Goal: Task Accomplishment & Management: Complete application form

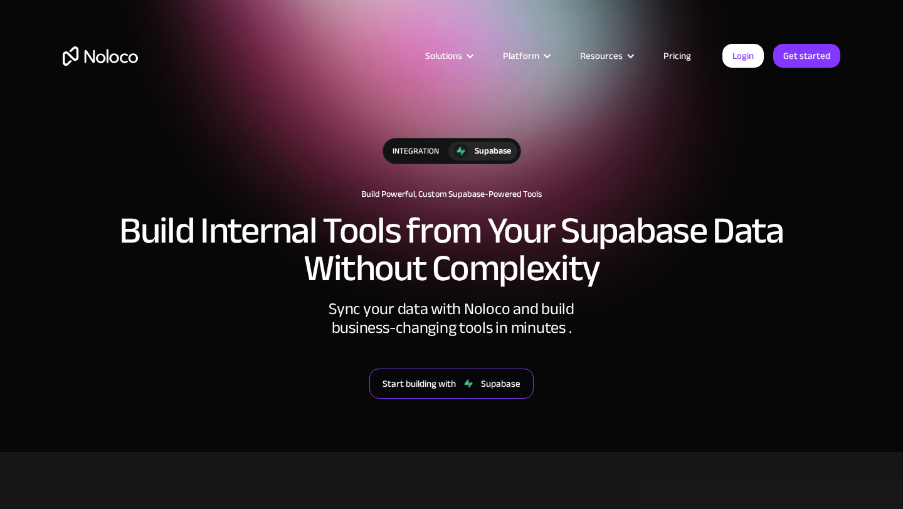
click at [475, 375] on link "Start building with Supabase" at bounding box center [451, 384] width 164 height 30
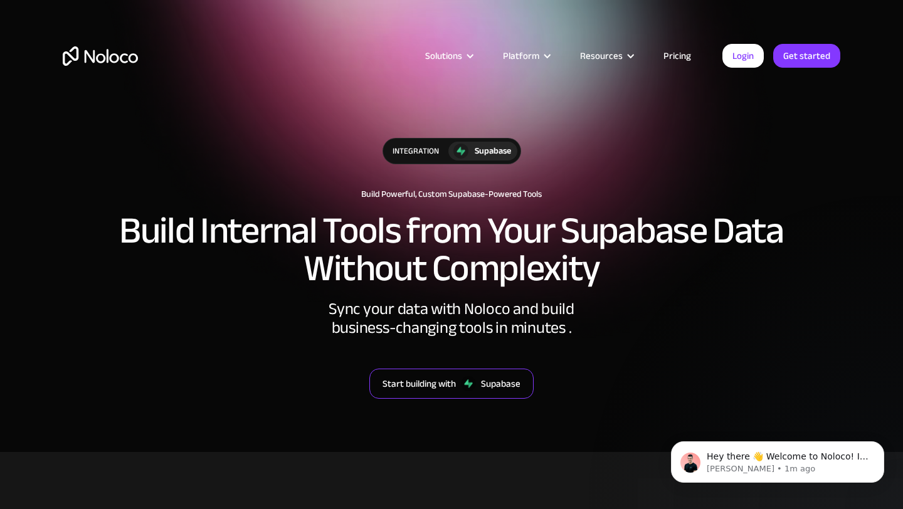
click at [458, 383] on link "Start building with Supabase" at bounding box center [451, 384] width 164 height 30
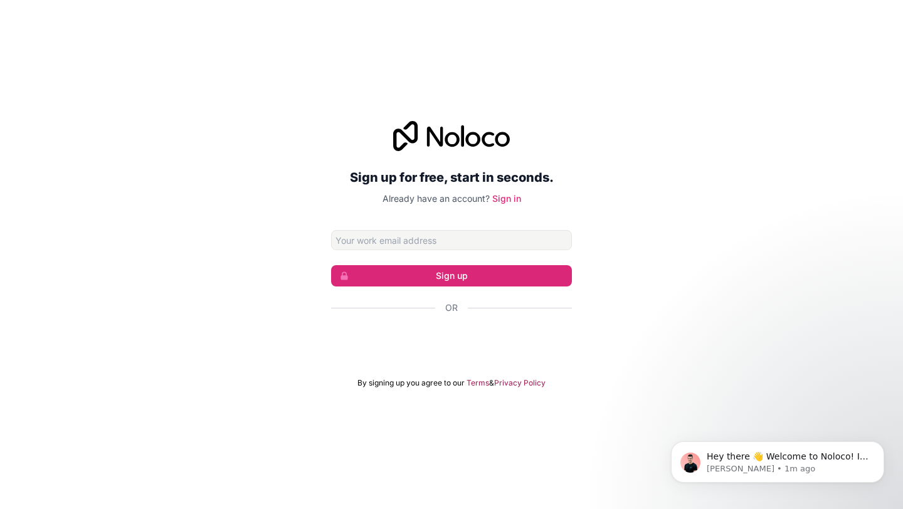
click at [438, 241] on input "Email address" at bounding box center [451, 240] width 241 height 20
type input "info@adamssolutions-sa.com"
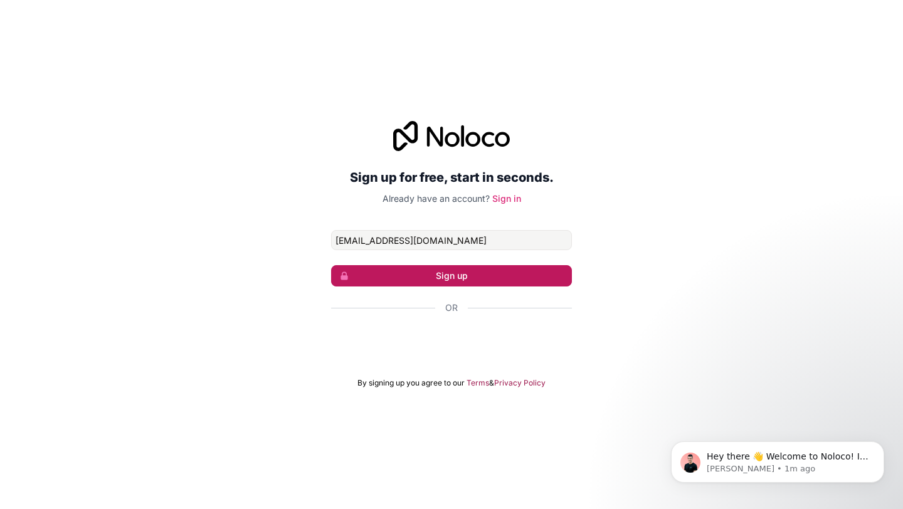
click at [455, 278] on button "Sign up" at bounding box center [451, 275] width 241 height 21
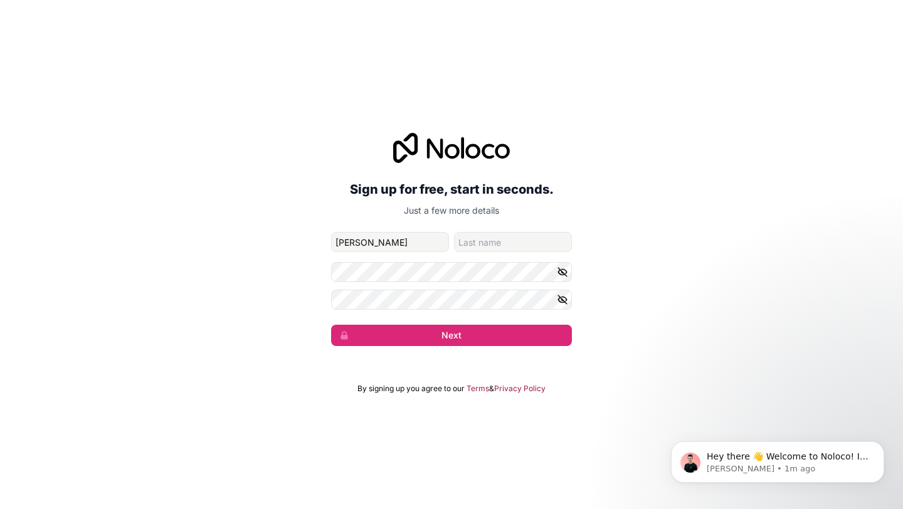
type input "ahmed"
type input "adam"
click at [561, 273] on icon "button" at bounding box center [562, 271] width 11 height 11
click at [560, 298] on icon "button" at bounding box center [562, 299] width 11 height 11
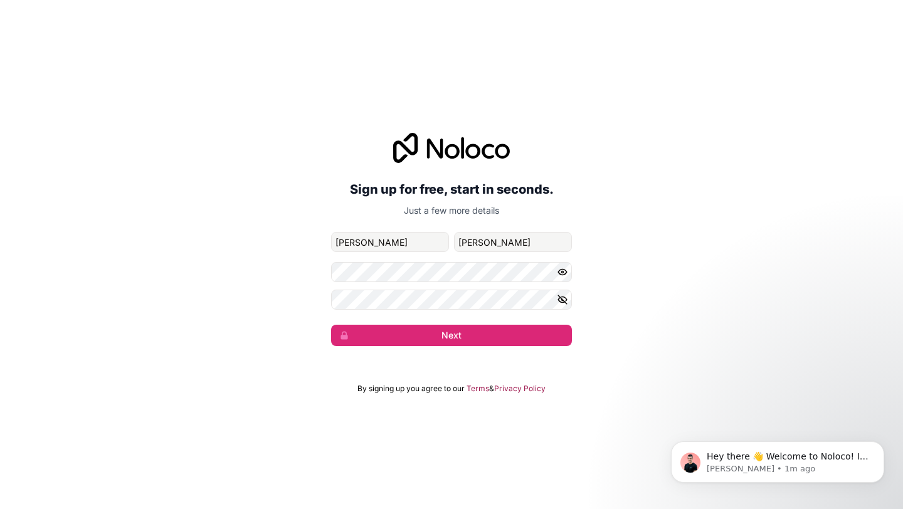
click at [562, 273] on icon "button" at bounding box center [562, 271] width 11 height 11
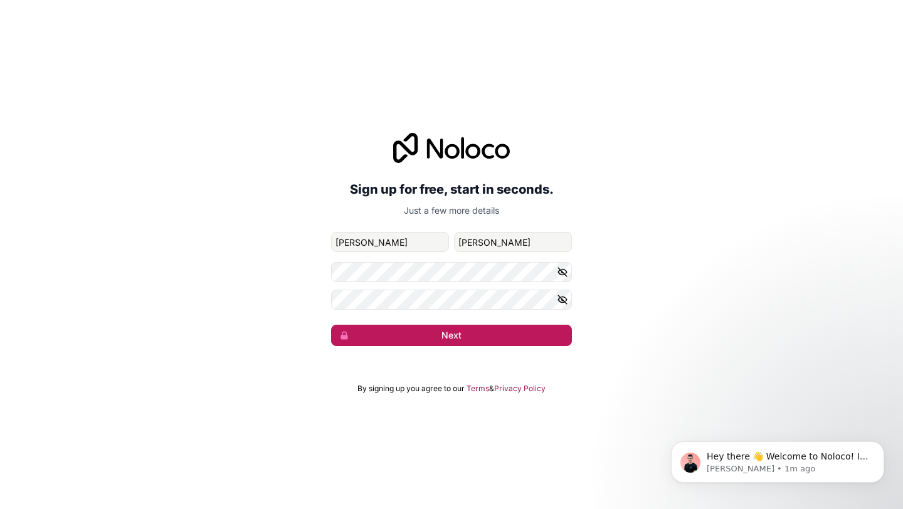
click at [504, 334] on button "Next" at bounding box center [451, 335] width 241 height 21
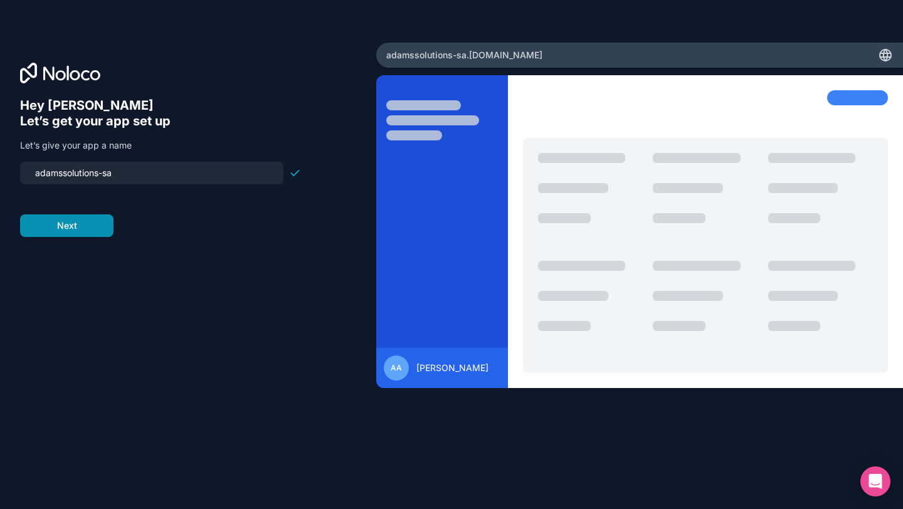
click at [70, 224] on button "Next" at bounding box center [66, 225] width 93 height 23
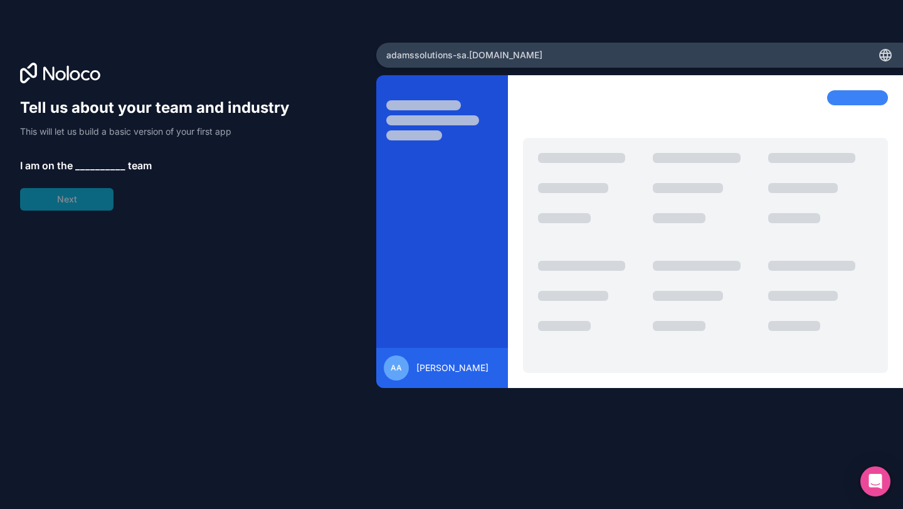
click at [86, 163] on span "__________" at bounding box center [100, 165] width 50 height 15
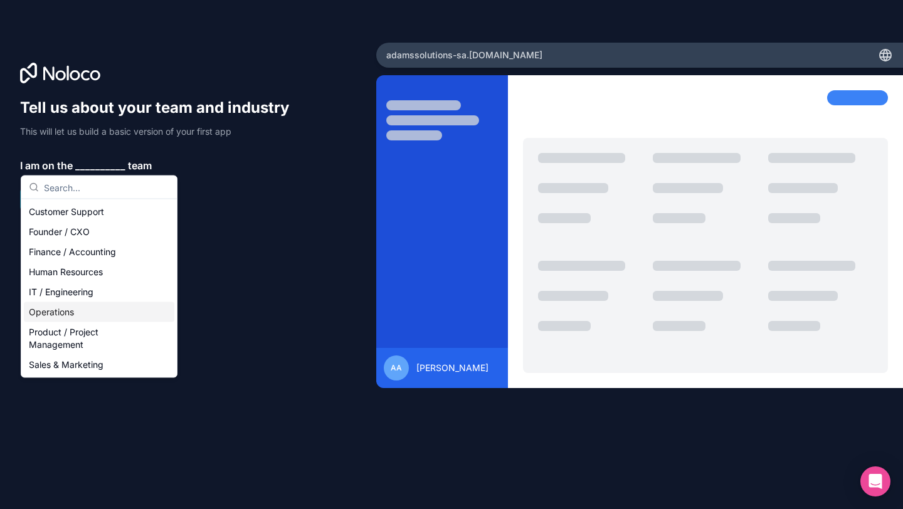
click at [102, 308] on div "Operations" at bounding box center [99, 312] width 150 height 20
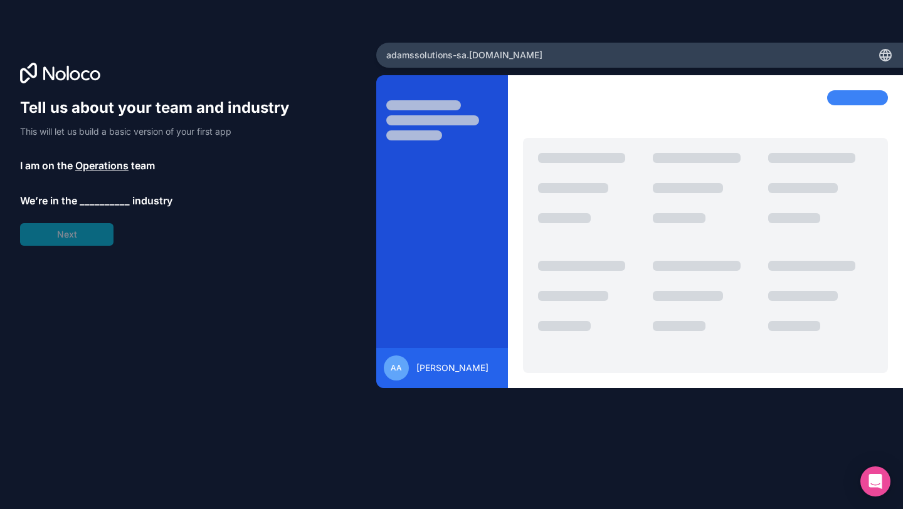
click at [99, 199] on span "__________" at bounding box center [105, 200] width 50 height 15
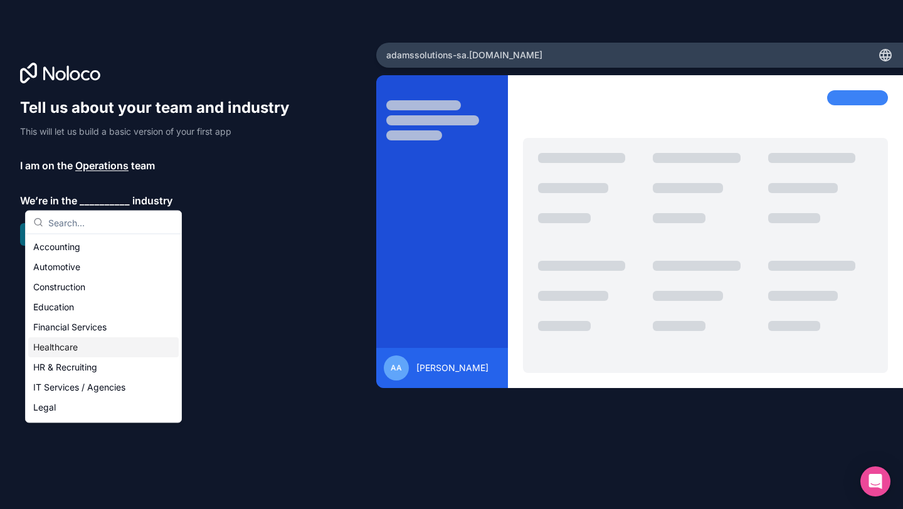
click at [92, 349] on div "Healthcare" at bounding box center [103, 347] width 150 height 20
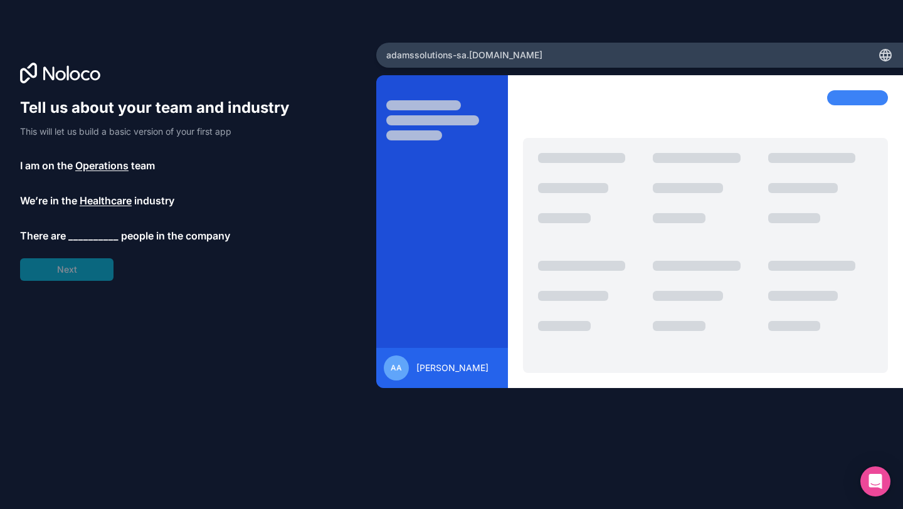
click at [94, 237] on span "__________" at bounding box center [93, 235] width 50 height 15
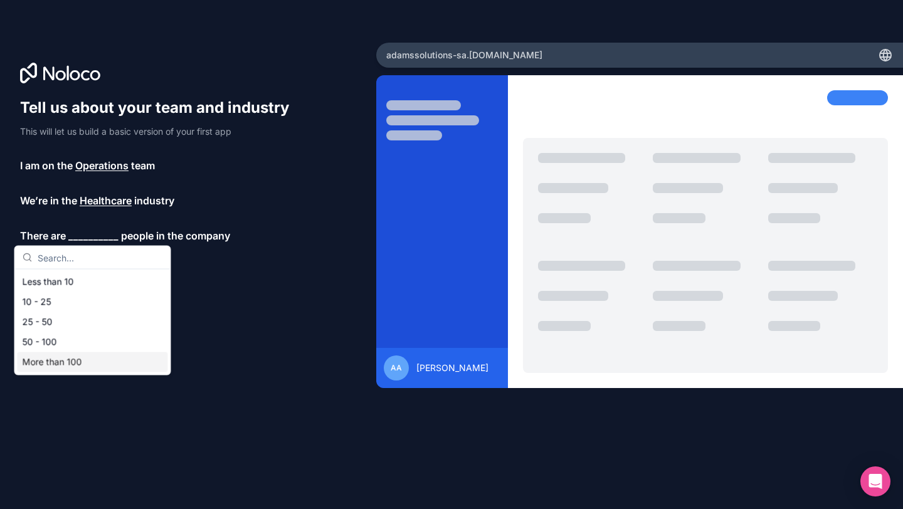
click at [80, 362] on div "More than 100" at bounding box center [93, 362] width 150 height 20
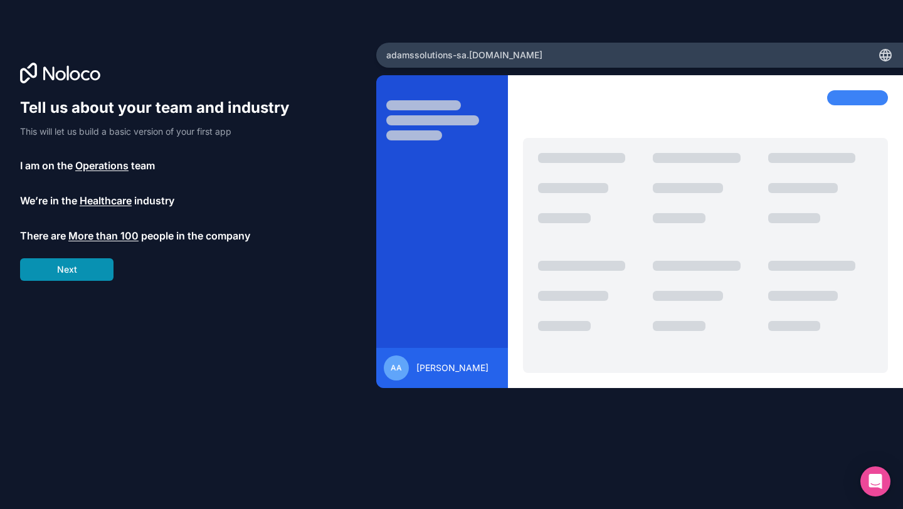
click at [92, 266] on button "Next" at bounding box center [66, 269] width 93 height 23
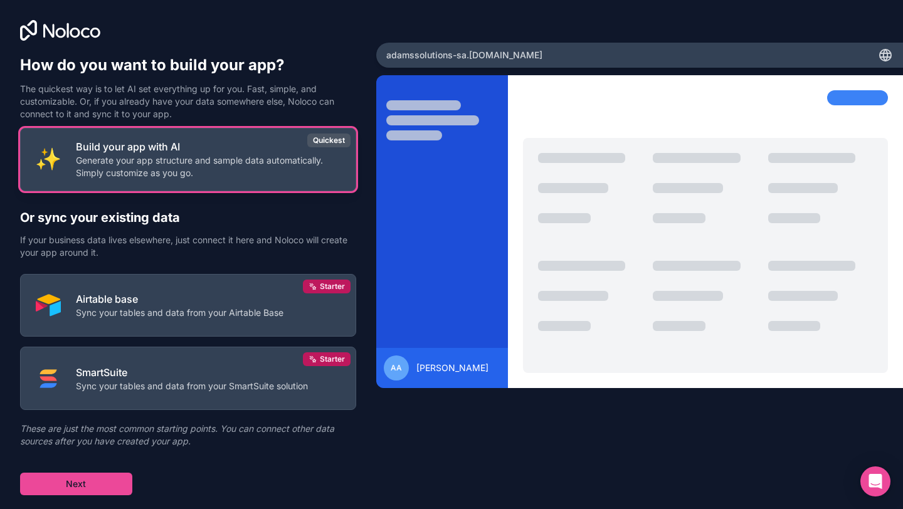
click at [217, 172] on p "Generate your app structure and sample data automatically. Simply customize as …" at bounding box center [208, 166] width 265 height 25
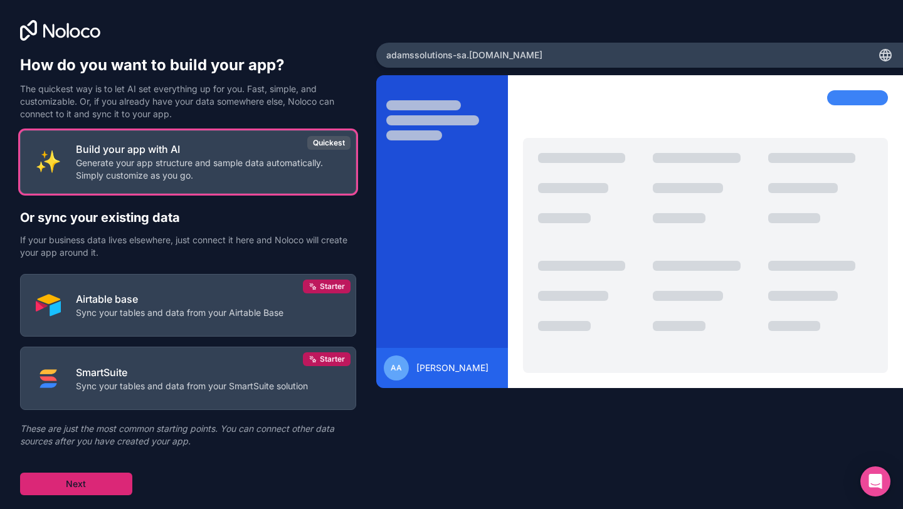
click at [106, 485] on button "Next" at bounding box center [76, 484] width 112 height 23
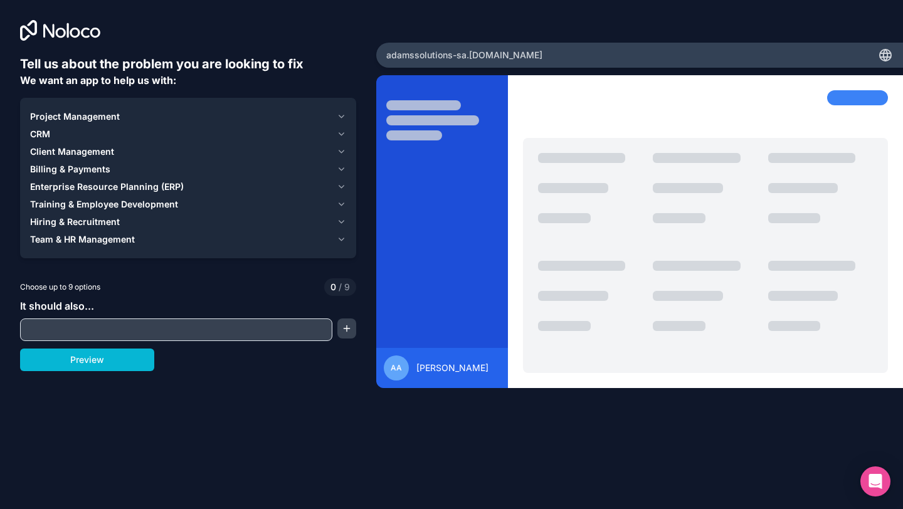
click at [117, 115] on span "Project Management" at bounding box center [75, 116] width 90 height 13
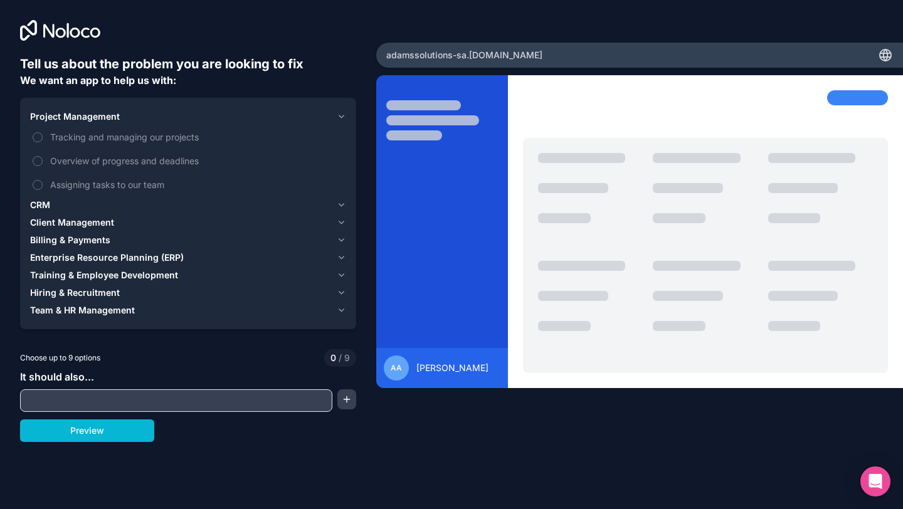
click at [99, 221] on span "Client Management" at bounding box center [72, 222] width 84 height 13
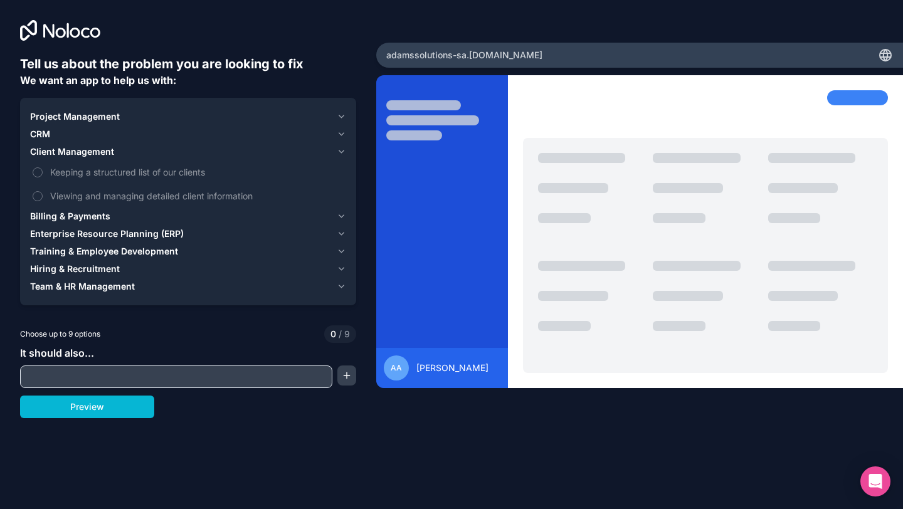
click at [131, 231] on span "Enterprise Resource Planning (ERP)" at bounding box center [107, 234] width 154 height 13
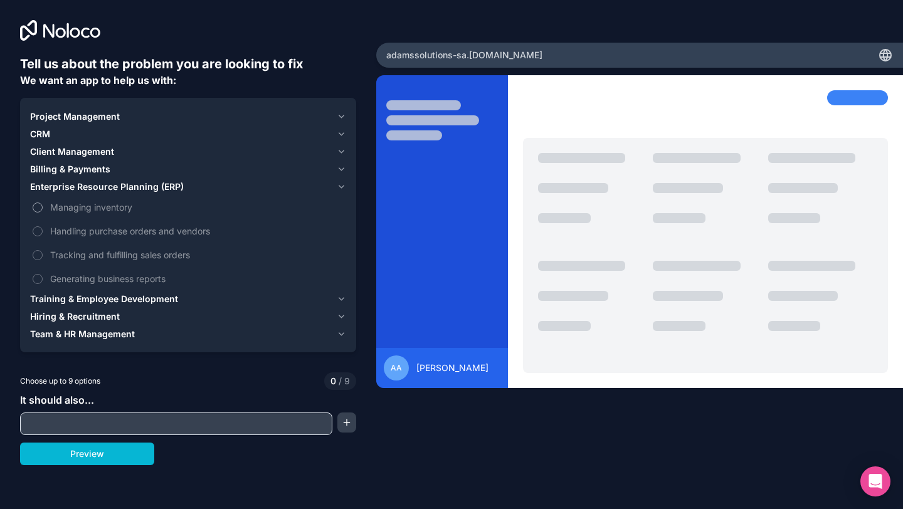
click at [127, 209] on span "Managing inventory" at bounding box center [196, 207] width 293 height 13
click at [43, 209] on button "Managing inventory" at bounding box center [38, 207] width 10 height 10
click at [150, 229] on span "Handling purchase orders and vendors" at bounding box center [196, 230] width 293 height 13
click at [43, 229] on button "Handling purchase orders and vendors" at bounding box center [38, 231] width 10 height 10
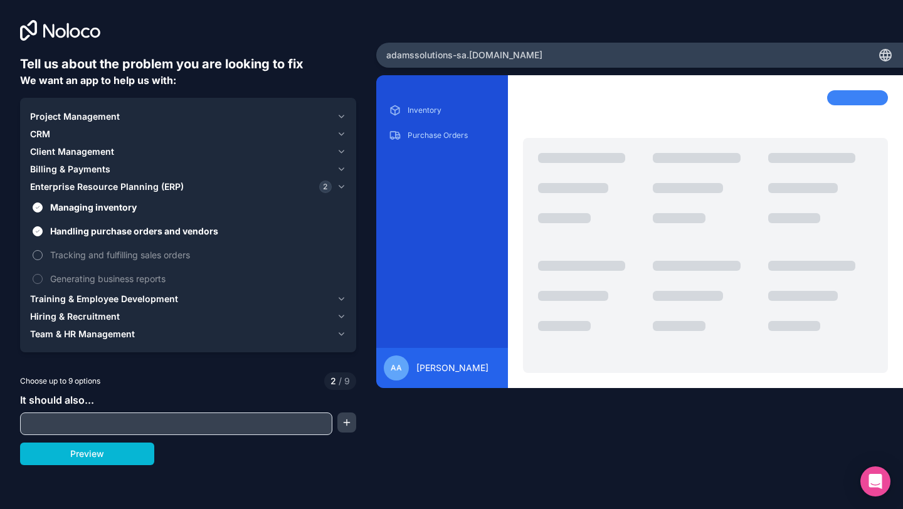
click at [181, 255] on span "Tracking and fulfilling sales orders" at bounding box center [196, 254] width 293 height 13
click at [43, 255] on button "Tracking and fulfilling sales orders" at bounding box center [38, 255] width 10 height 10
click at [166, 278] on span "Generating business reports" at bounding box center [196, 278] width 293 height 13
click at [43, 278] on button "Generating business reports" at bounding box center [38, 279] width 10 height 10
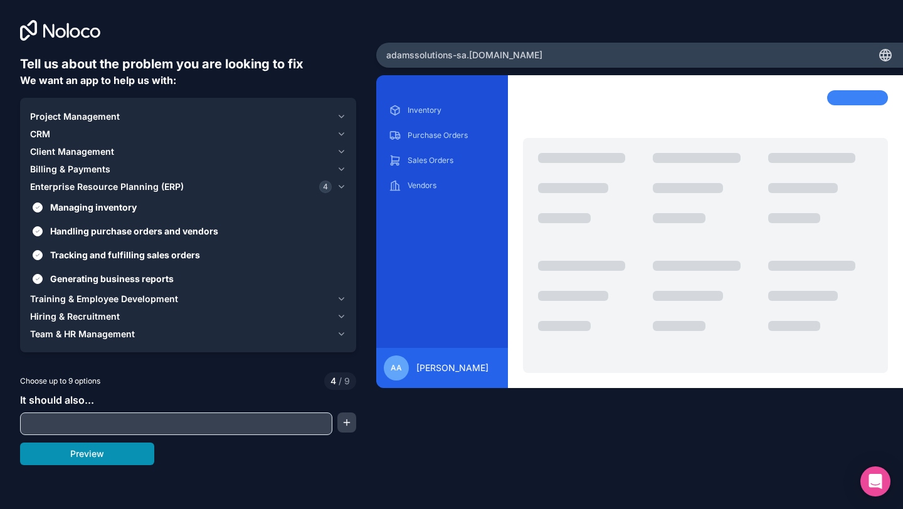
click at [129, 453] on button "Preview" at bounding box center [87, 454] width 134 height 23
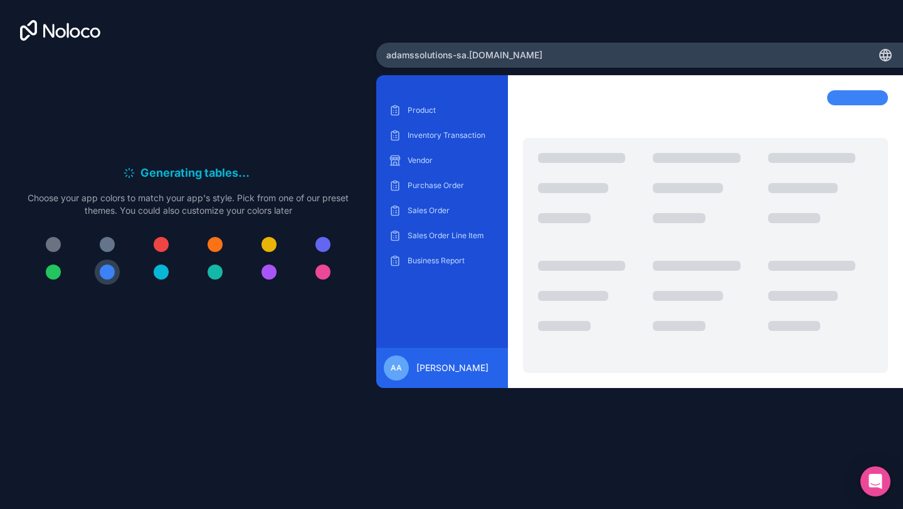
click at [268, 275] on div at bounding box center [268, 272] width 15 height 15
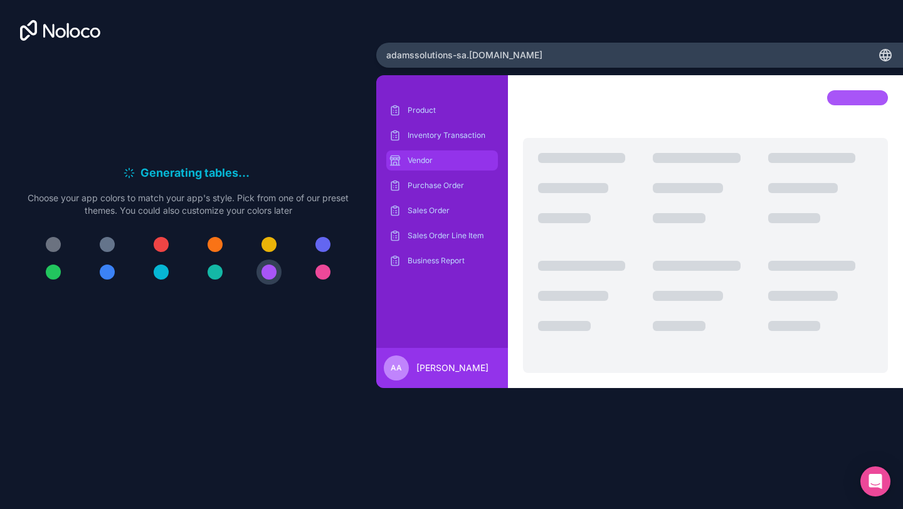
click at [426, 159] on p "Vendor" at bounding box center [451, 160] width 88 height 10
